Goal: Use online tool/utility: Utilize a website feature to perform a specific function

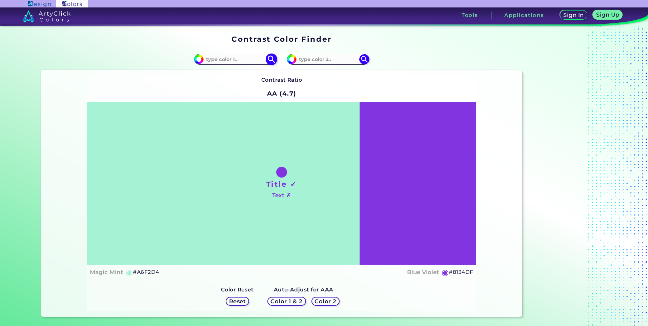
click at [237, 60] on input at bounding box center [235, 59] width 63 height 9
paste input "000000"
click at [228, 58] on input "000000" at bounding box center [235, 59] width 63 height 9
type input "#e29e19"
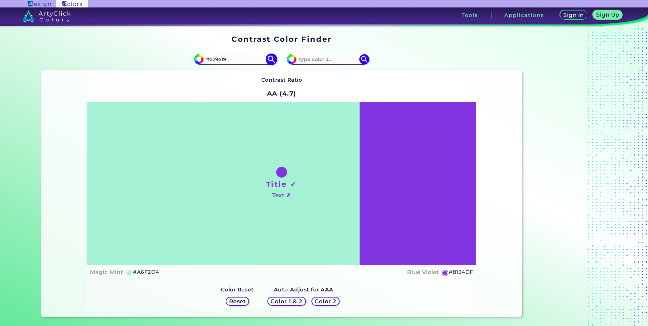
type input "#e29e19"
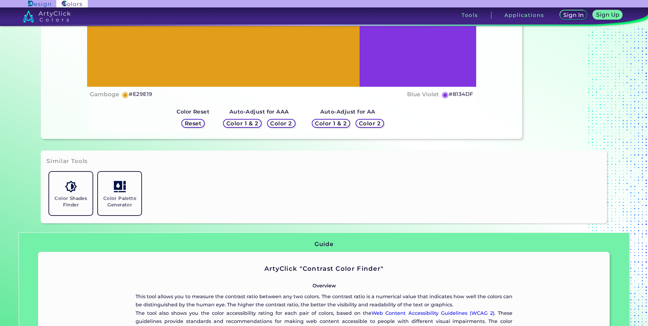
scroll to position [102, 0]
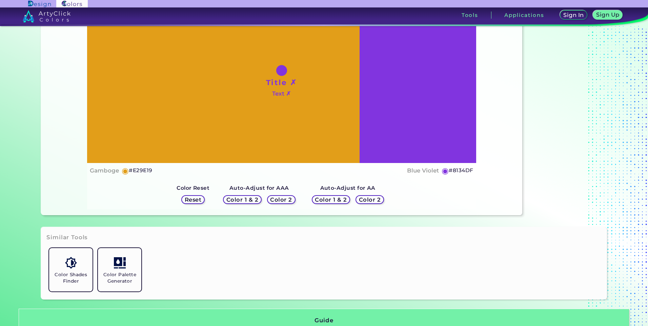
click at [284, 202] on h5 "Color 2" at bounding box center [281, 199] width 22 height 5
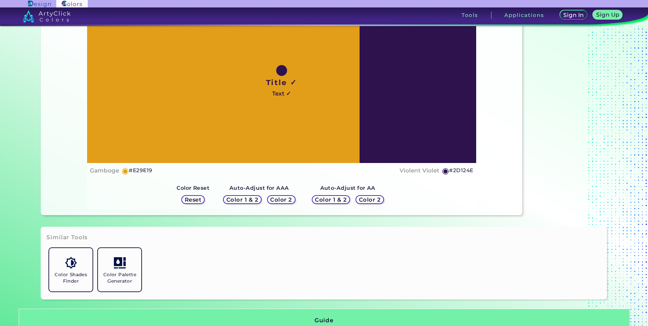
click at [374, 202] on h5 "Color 2" at bounding box center [370, 199] width 20 height 5
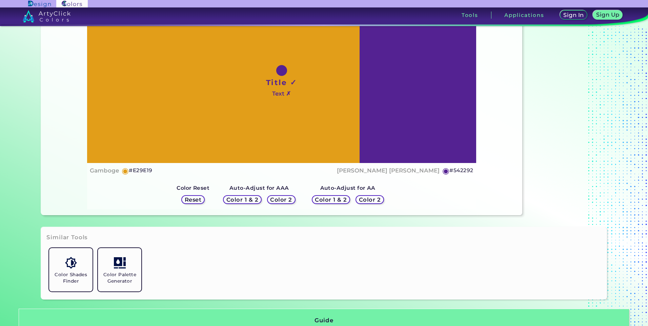
click at [374, 202] on h5 "Color 2" at bounding box center [370, 199] width 22 height 5
click at [283, 203] on div "Color 2" at bounding box center [280, 199] width 29 height 9
click at [282, 202] on h5 "Color 2" at bounding box center [281, 199] width 22 height 5
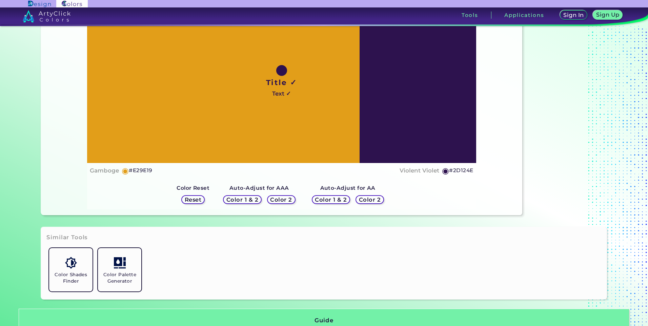
click at [282, 202] on h5 "Color 2" at bounding box center [281, 199] width 22 height 5
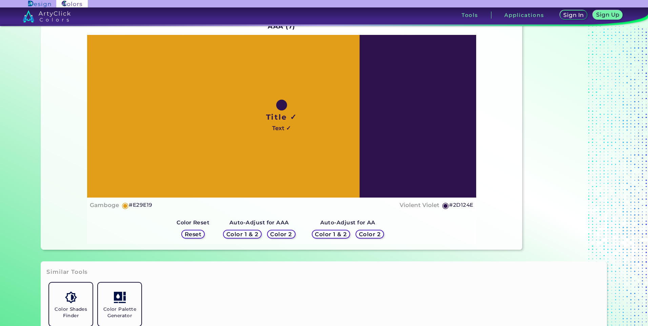
scroll to position [68, 0]
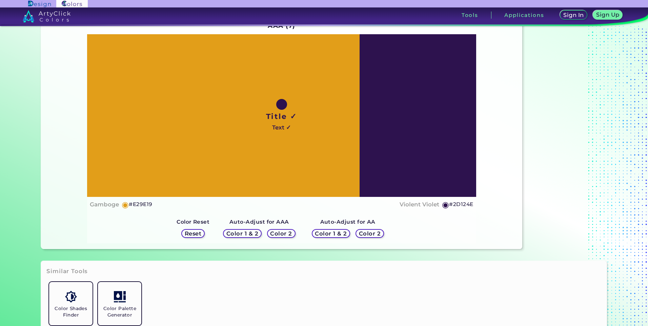
click at [201, 236] on h5 "Reset" at bounding box center [192, 234] width 17 height 6
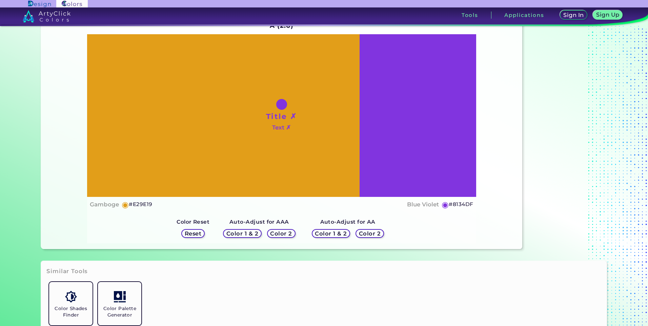
click at [201, 236] on h5 "Reset" at bounding box center [193, 233] width 17 height 5
click at [201, 236] on h5 "Reset" at bounding box center [192, 234] width 17 height 6
click at [273, 232] on h5 "Color 2" at bounding box center [281, 234] width 22 height 6
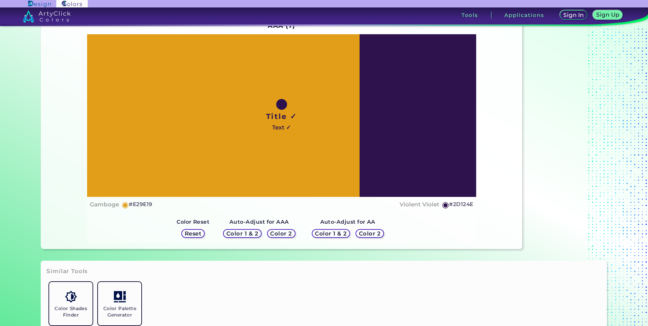
click at [361, 237] on div "Color 2" at bounding box center [370, 233] width 26 height 8
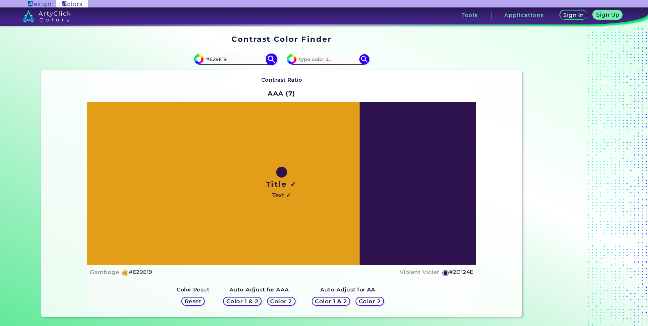
click at [230, 60] on input "#E29E19" at bounding box center [235, 59] width 63 height 9
paste input "#ebab2e"
drag, startPoint x: 238, startPoint y: 60, endPoint x: 175, endPoint y: 54, distance: 63.7
click at [175, 54] on div "#e29e19 ##ebab2e" at bounding box center [161, 59] width 241 height 22
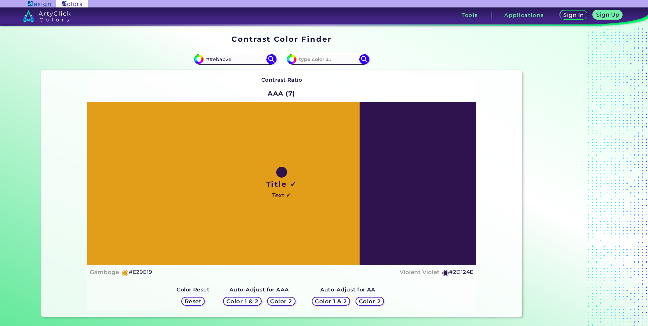
paste input
type input "#ebab2e"
click at [271, 63] on img at bounding box center [271, 59] width 12 height 12
type input "#ebab2e"
type input "#EBAB2E"
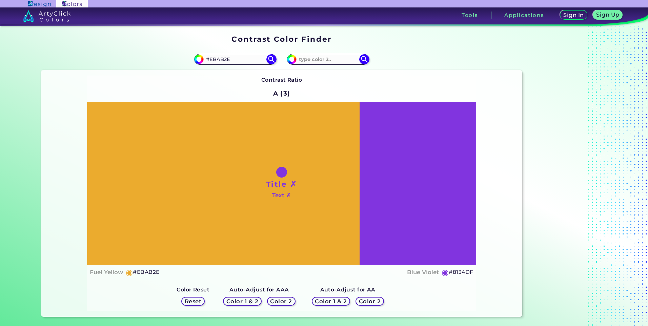
click at [277, 299] on h5 "Color 2" at bounding box center [281, 301] width 22 height 5
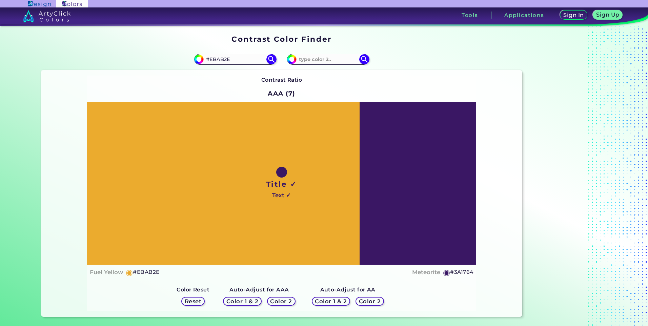
click at [373, 300] on h5 "Color 2" at bounding box center [369, 302] width 23 height 6
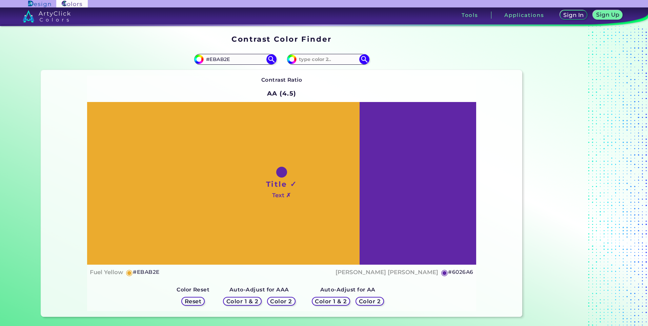
click at [272, 302] on h5 "Color 2" at bounding box center [281, 302] width 22 height 6
